Goal: Find specific page/section: Find specific page/section

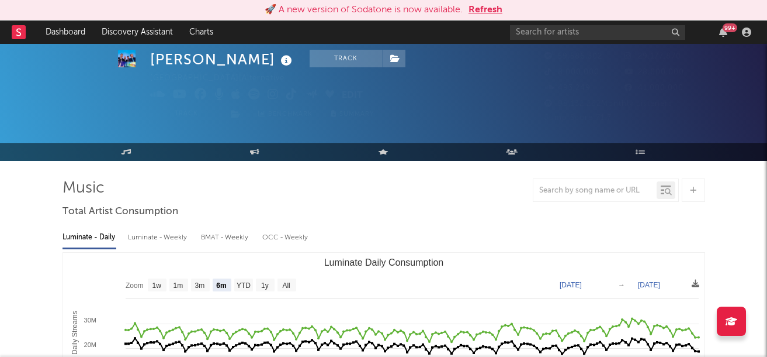
select select "6m"
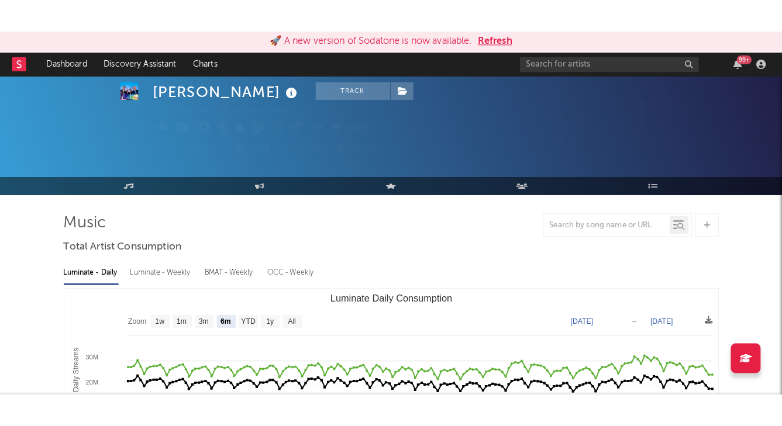
scroll to position [34, 0]
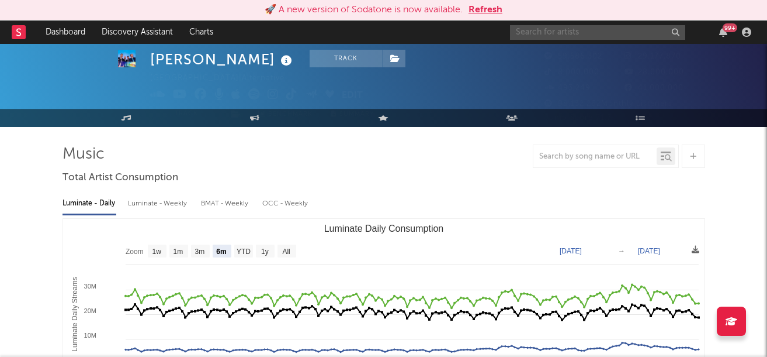
click at [540, 32] on input "text" at bounding box center [597, 32] width 175 height 15
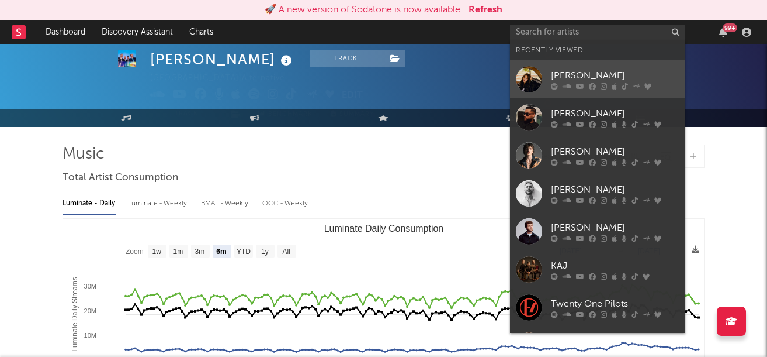
click at [586, 70] on div "[PERSON_NAME]" at bounding box center [615, 75] width 129 height 14
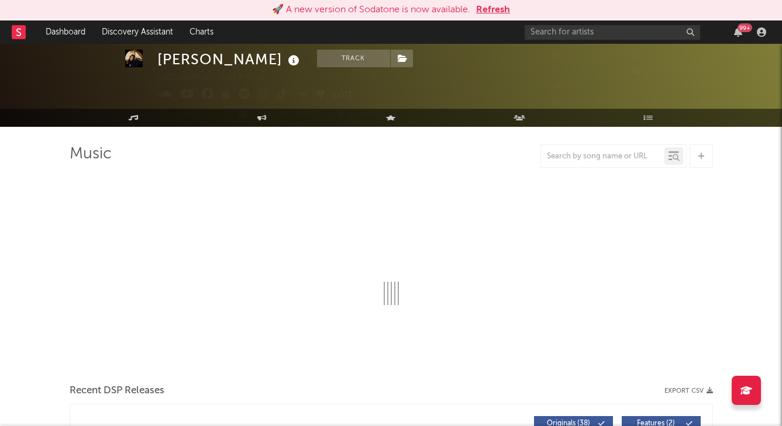
select select "6m"
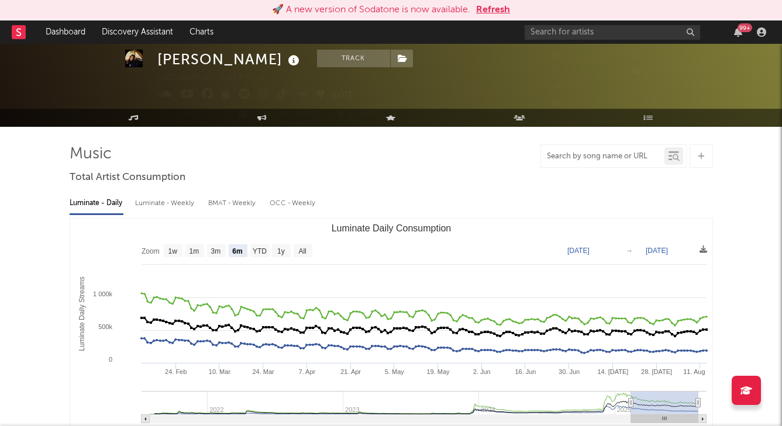
click at [594, 155] on input "text" at bounding box center [602, 156] width 123 height 9
type input "running home"
